Goal: Information Seeking & Learning: Learn about a topic

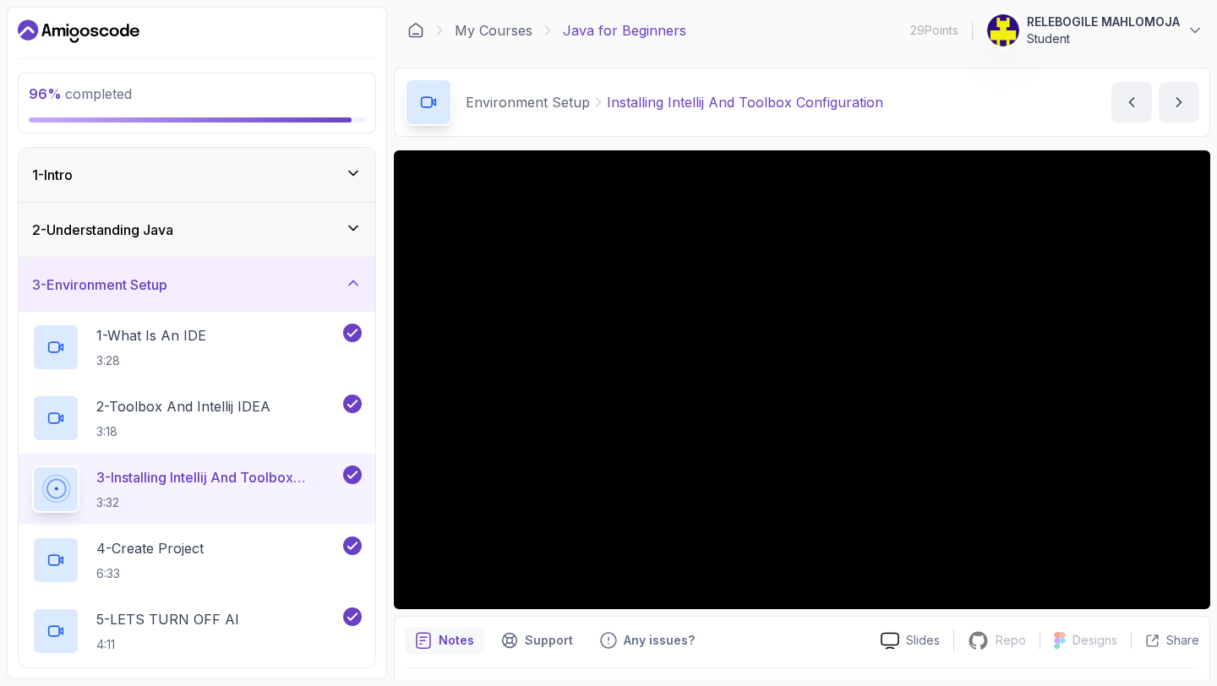
scroll to position [360, 0]
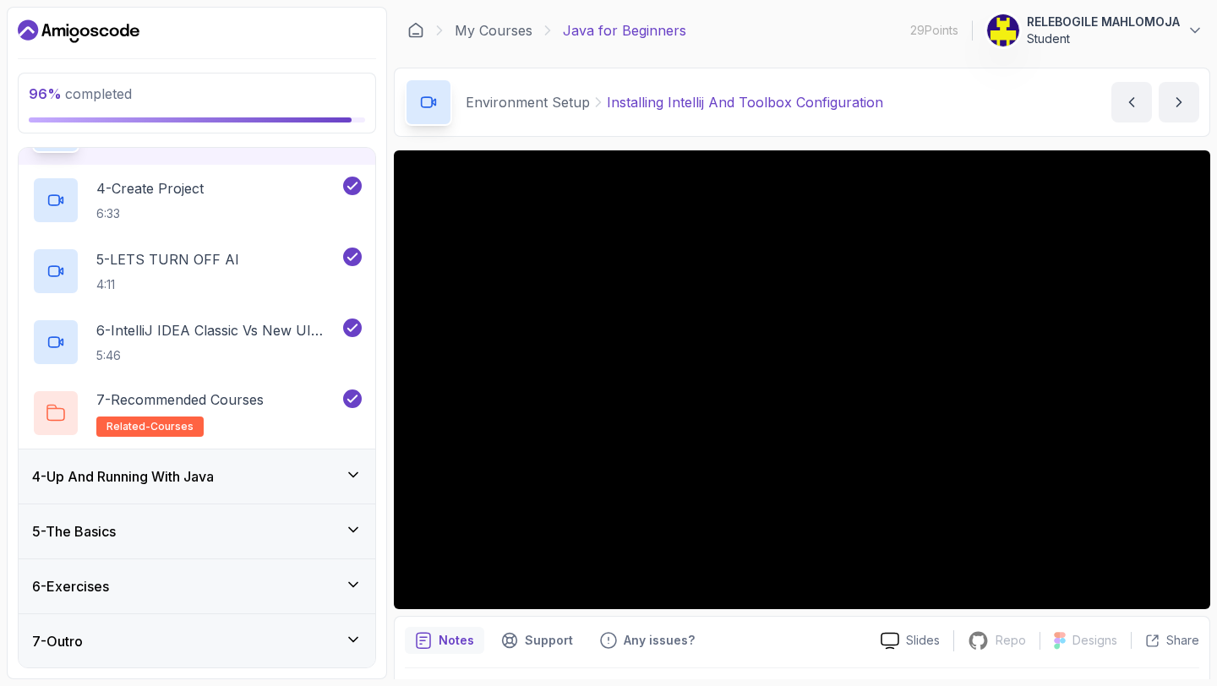
click at [153, 483] on h3 "4 - Up And Running With Java" at bounding box center [123, 476] width 182 height 20
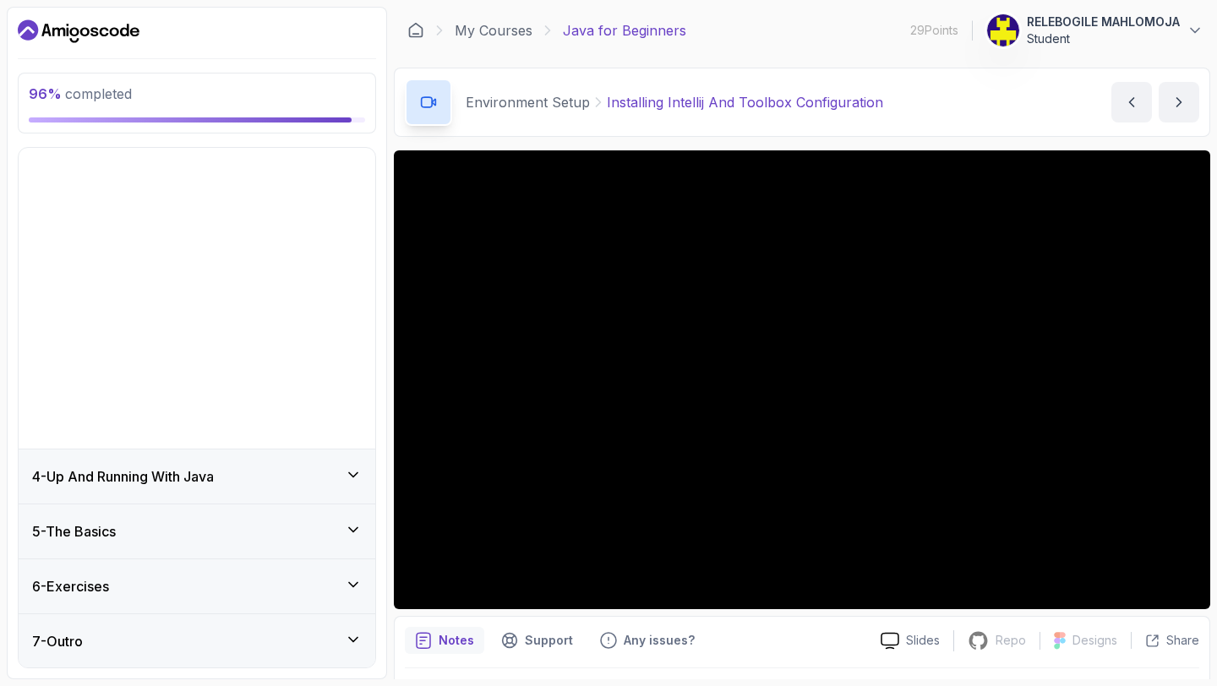
scroll to position [0, 0]
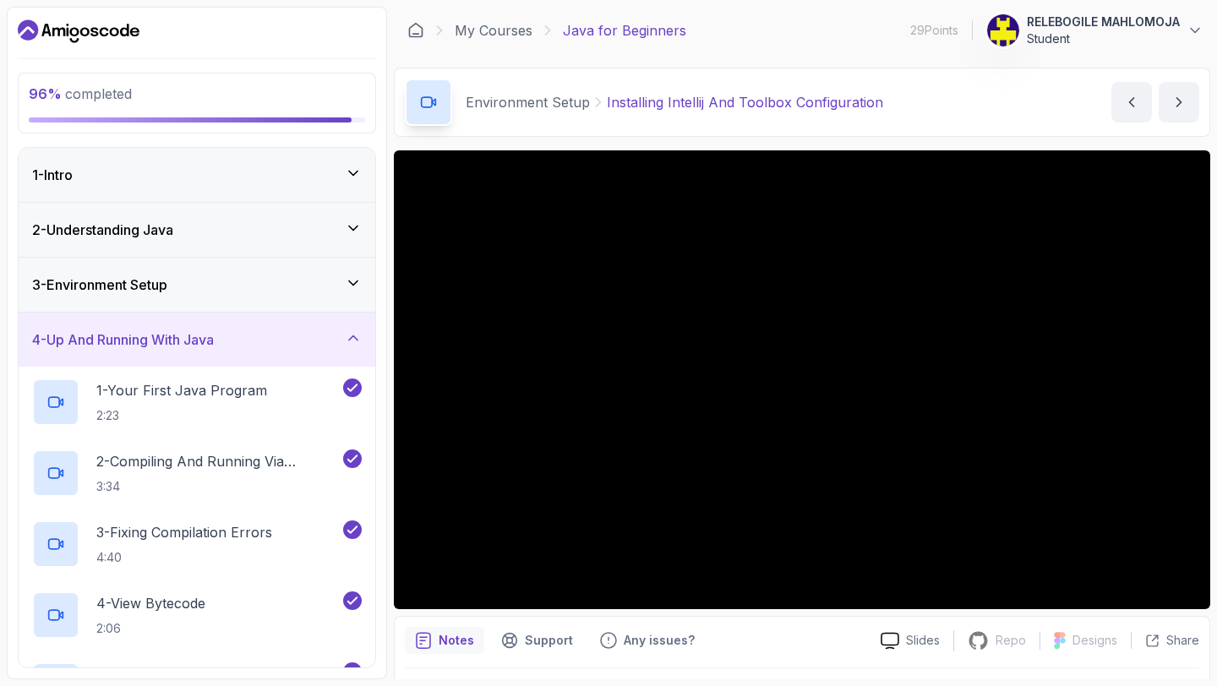
click at [158, 346] on h3 "4 - Up And Running With Java" at bounding box center [123, 340] width 182 height 20
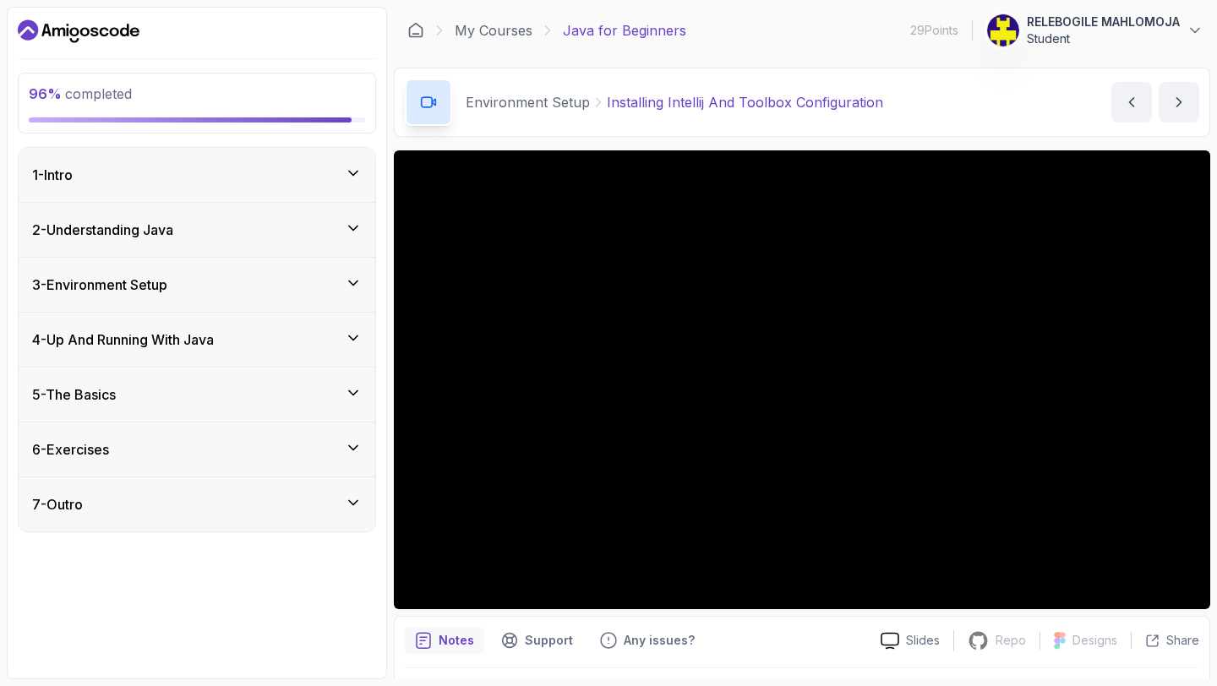
click at [108, 459] on h3 "6 - Exercises" at bounding box center [70, 449] width 77 height 20
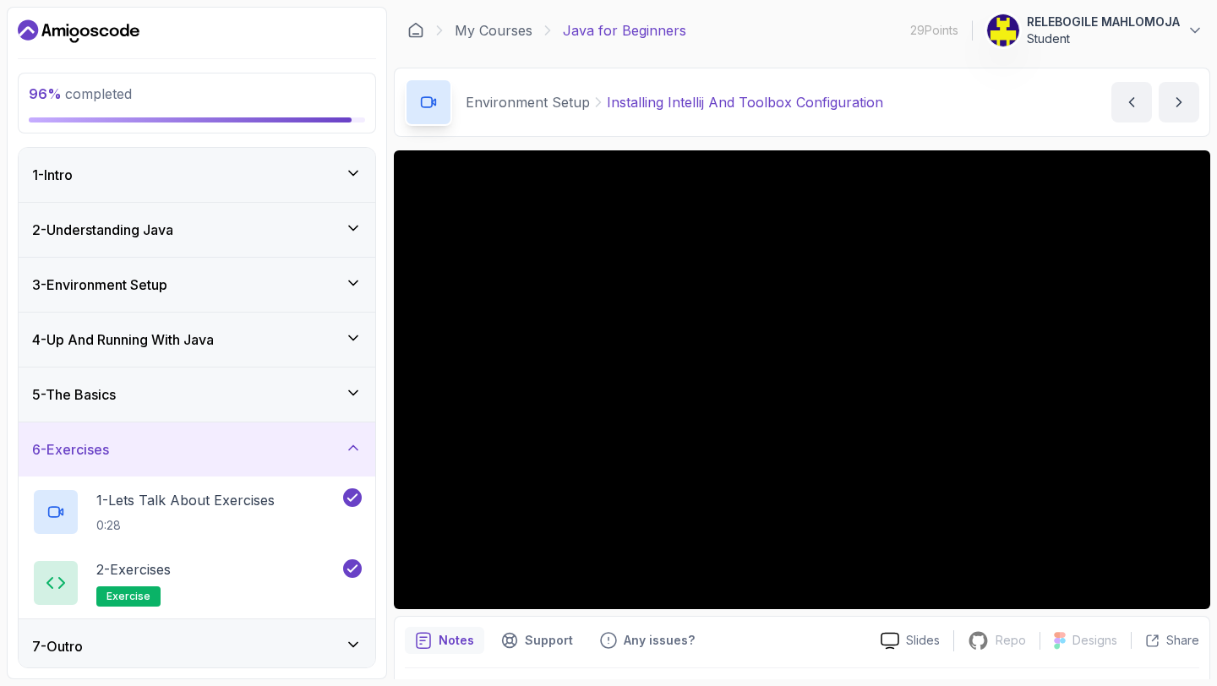
click at [108, 459] on h3 "6 - Exercises" at bounding box center [70, 449] width 77 height 20
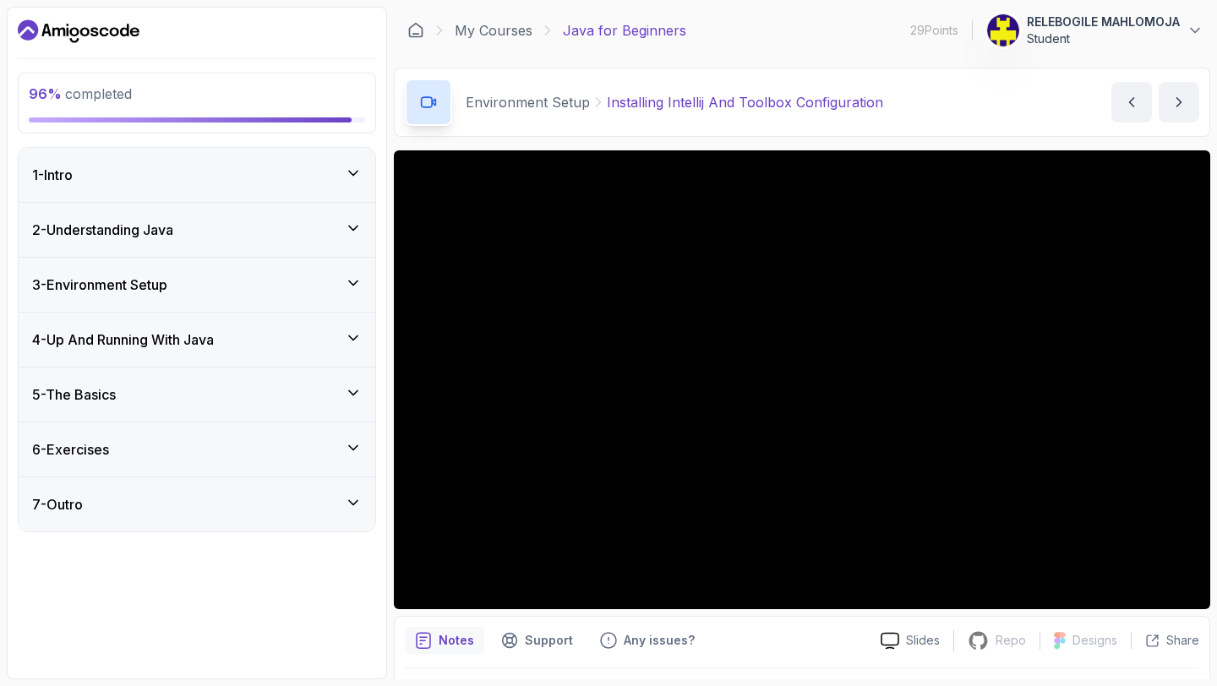
click at [104, 506] on div "7 - Outro" at bounding box center [197, 504] width 330 height 20
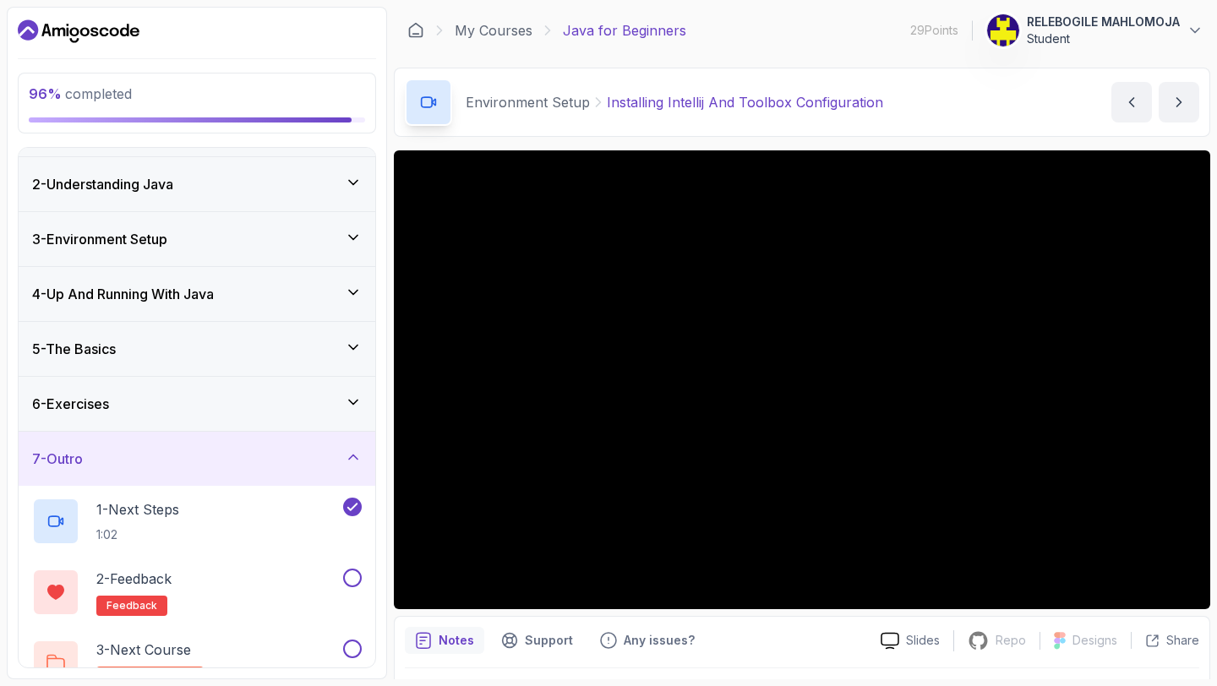
scroll to position [77, 0]
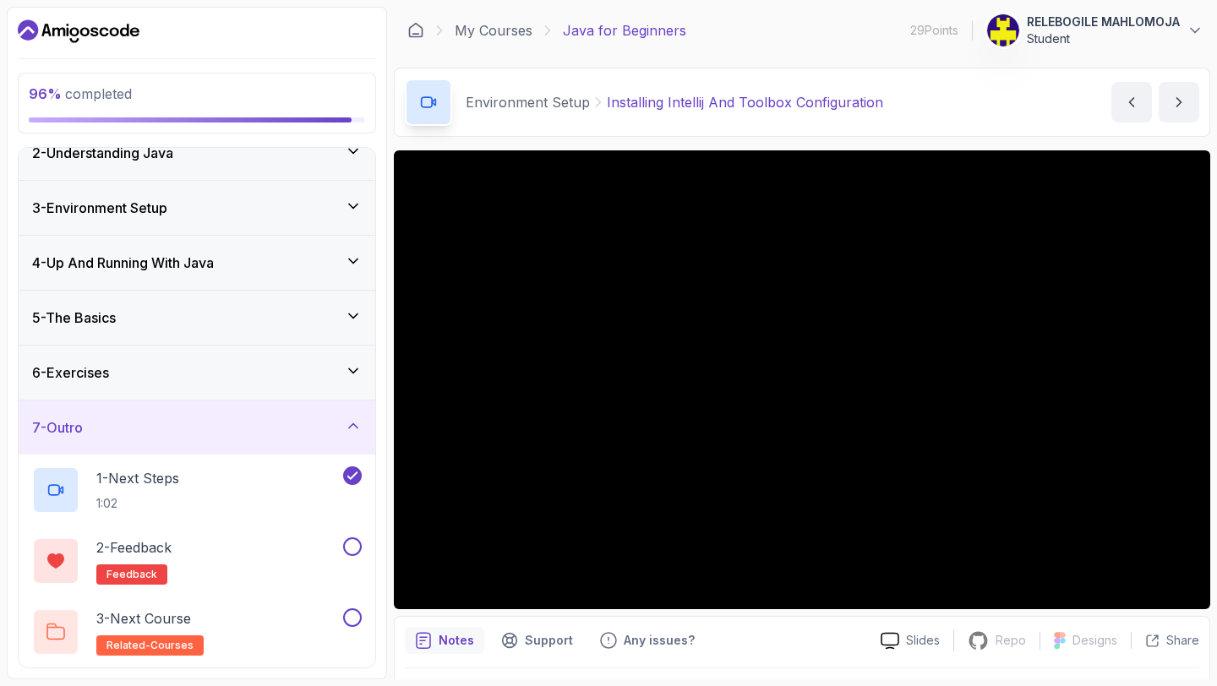
click at [116, 429] on div "7 - Outro" at bounding box center [197, 427] width 330 height 20
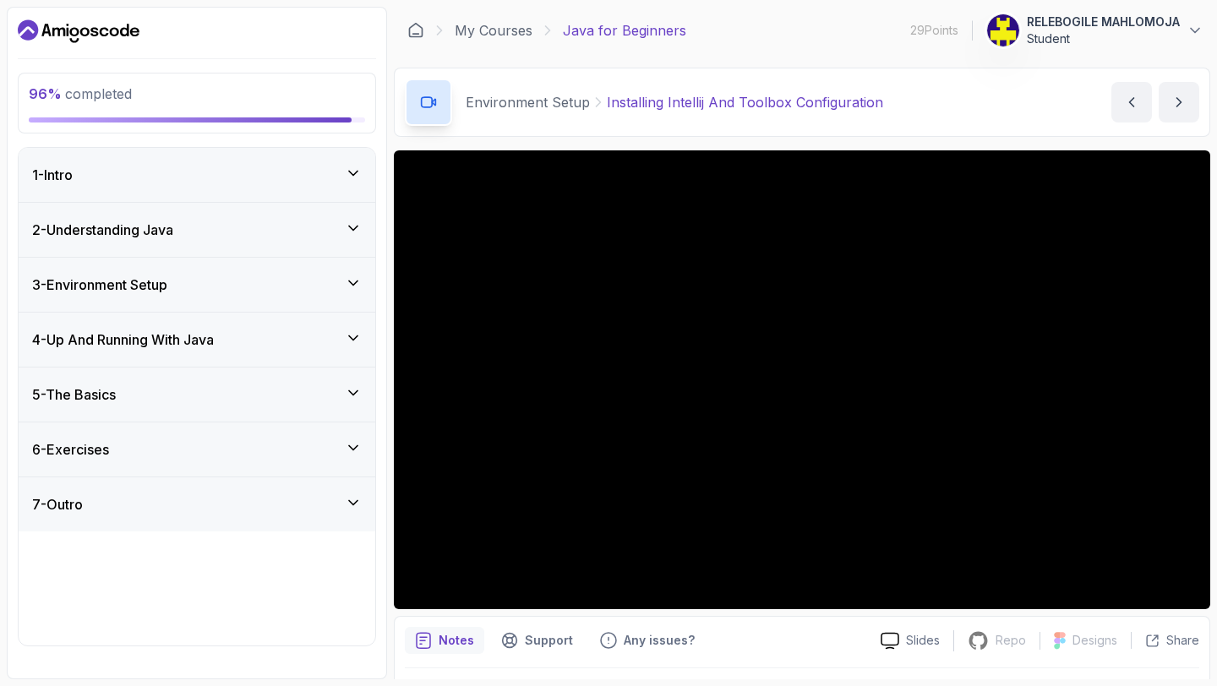
scroll to position [0, 0]
click at [470, 29] on link "My Courses" at bounding box center [494, 30] width 78 height 20
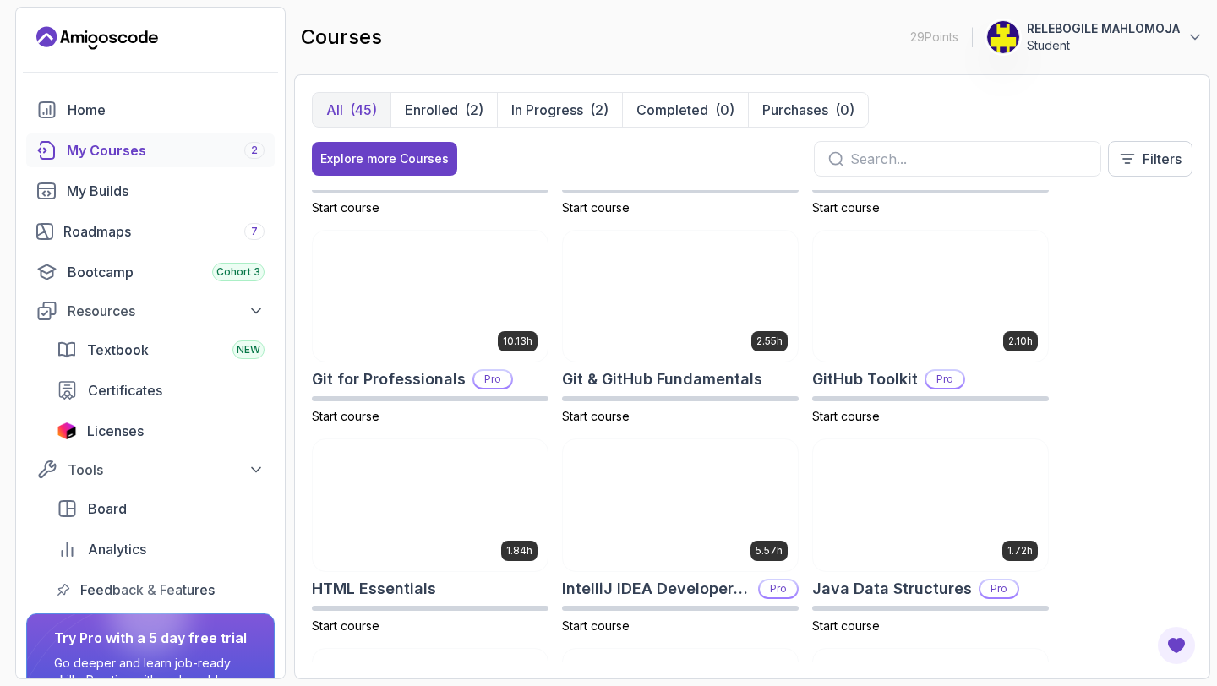
scroll to position [579, 0]
